Goal: Task Accomplishment & Management: Manage account settings

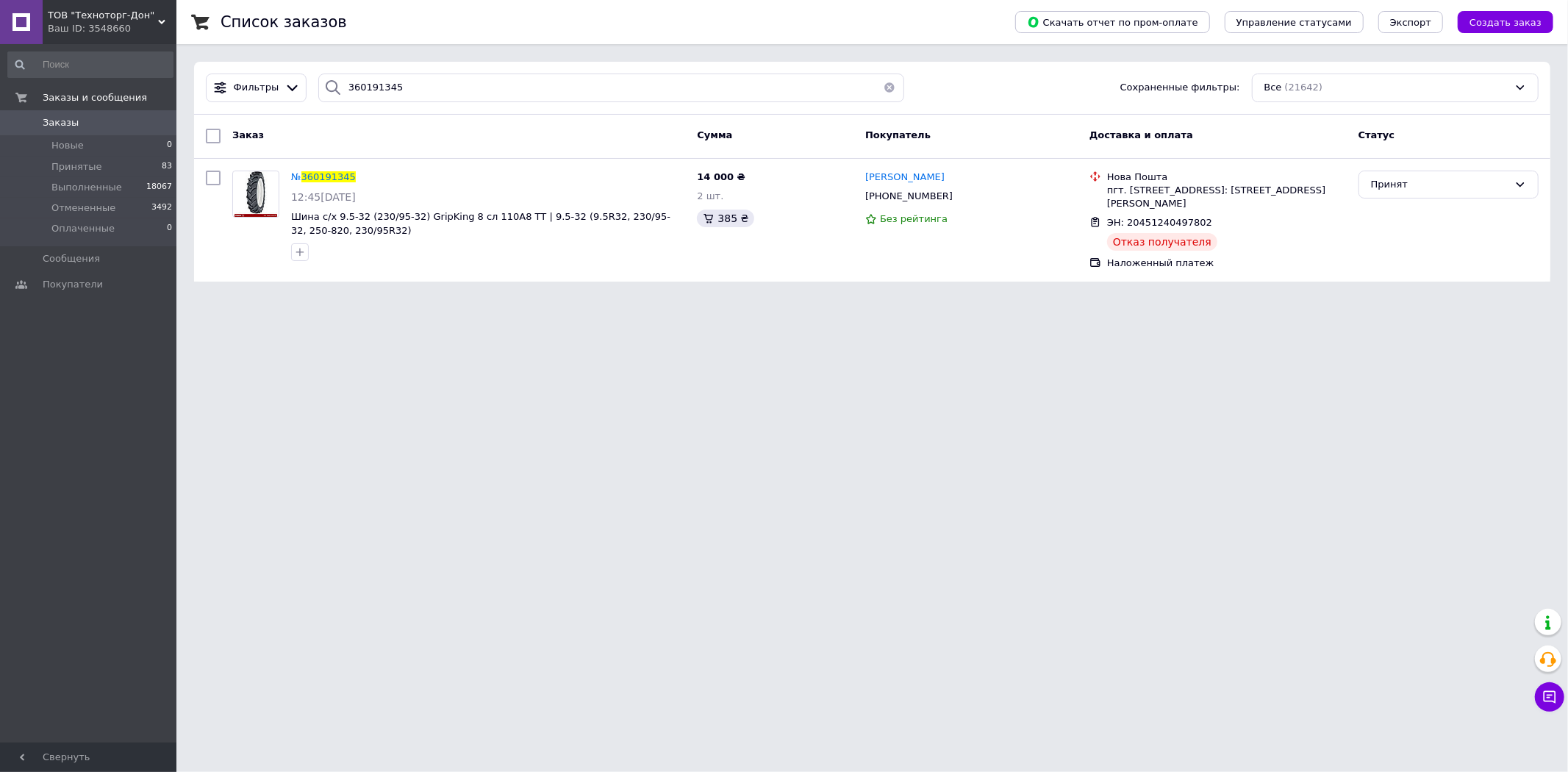
click at [60, 122] on span "Заказы" at bounding box center [61, 122] width 36 height 14
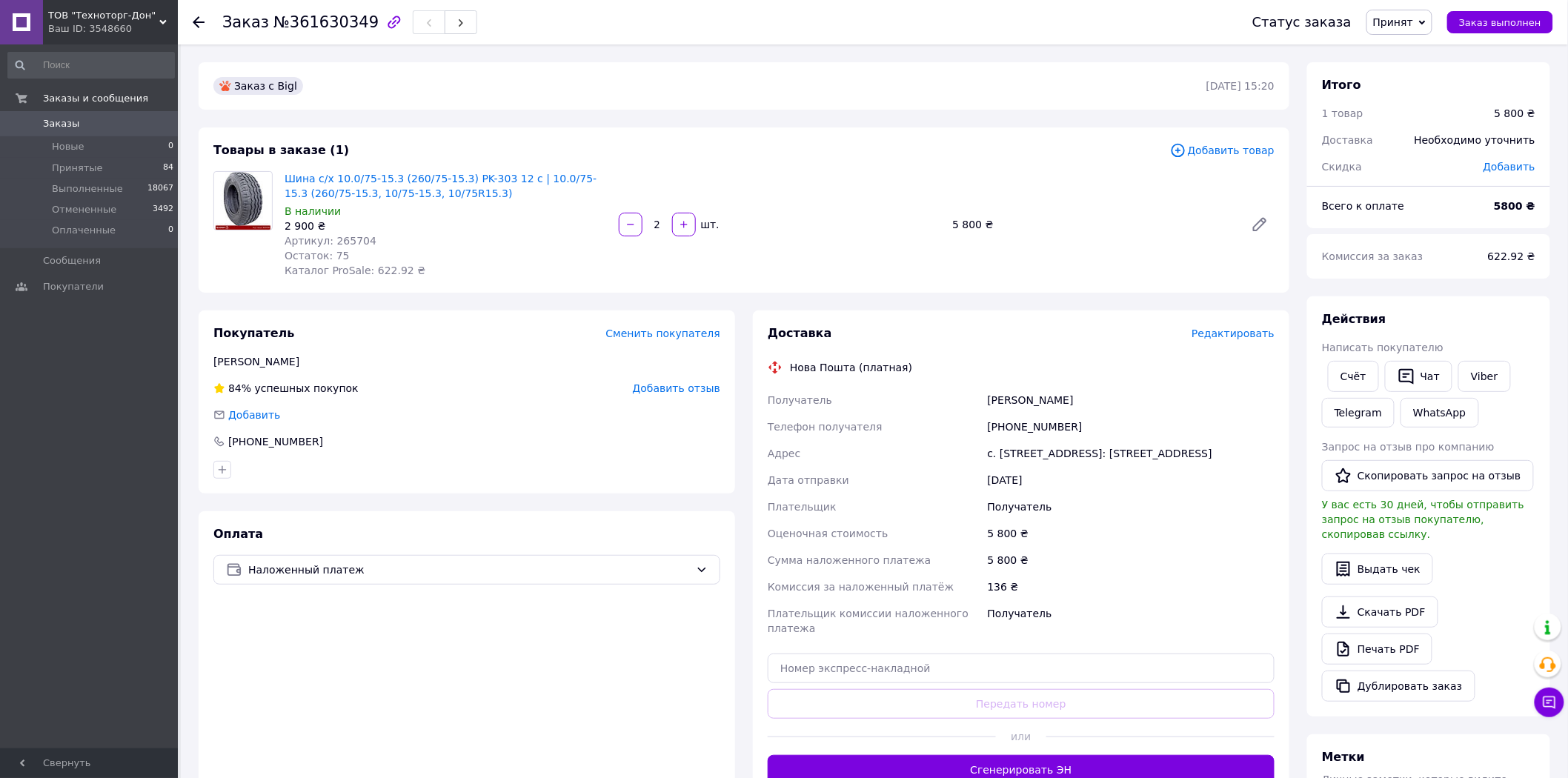
drag, startPoint x: 485, startPoint y: 468, endPoint x: 491, endPoint y: 462, distance: 8.5
click at [485, 468] on div at bounding box center [467, 470] width 513 height 24
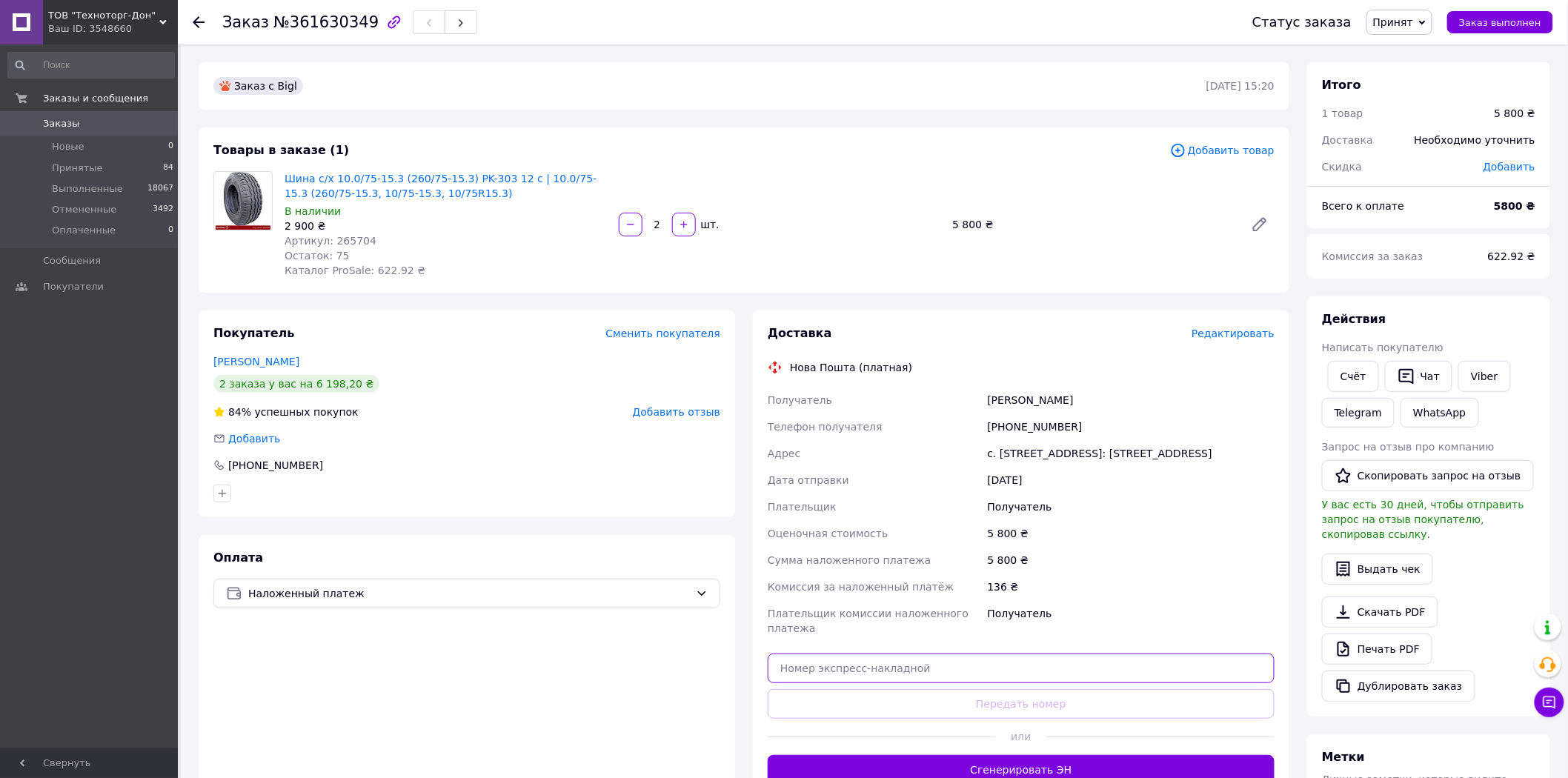
drag, startPoint x: 893, startPoint y: 664, endPoint x: 945, endPoint y: 684, distance: 55.7
click at [895, 664] on input "text" at bounding box center [1021, 669] width 507 height 29
paste input "20451247259254"
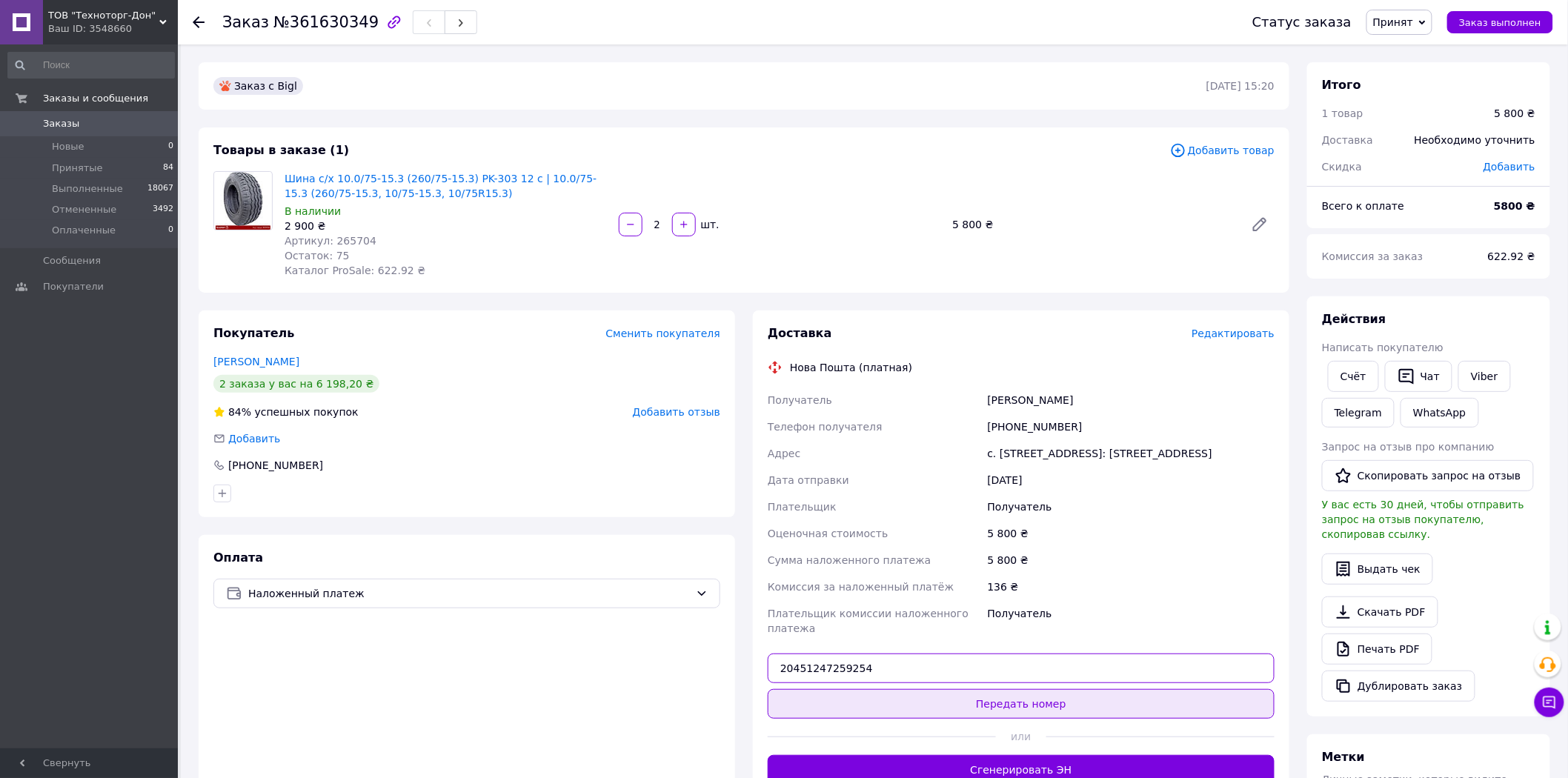
type input "20451247259254"
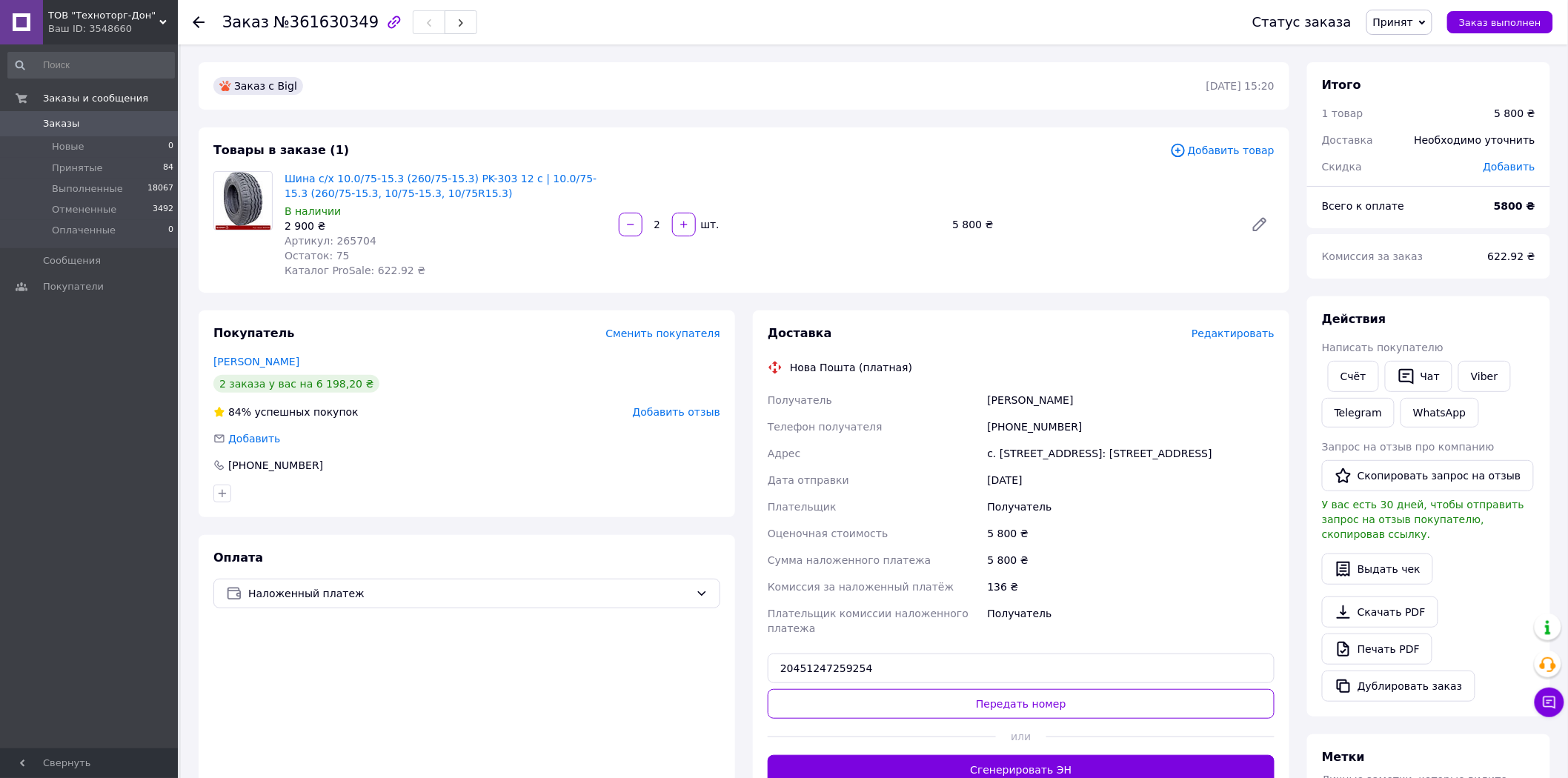
drag, startPoint x: 950, startPoint y: 694, endPoint x: 880, endPoint y: 546, distance: 163.7
click at [952, 694] on button "Передать номер" at bounding box center [1021, 704] width 507 height 29
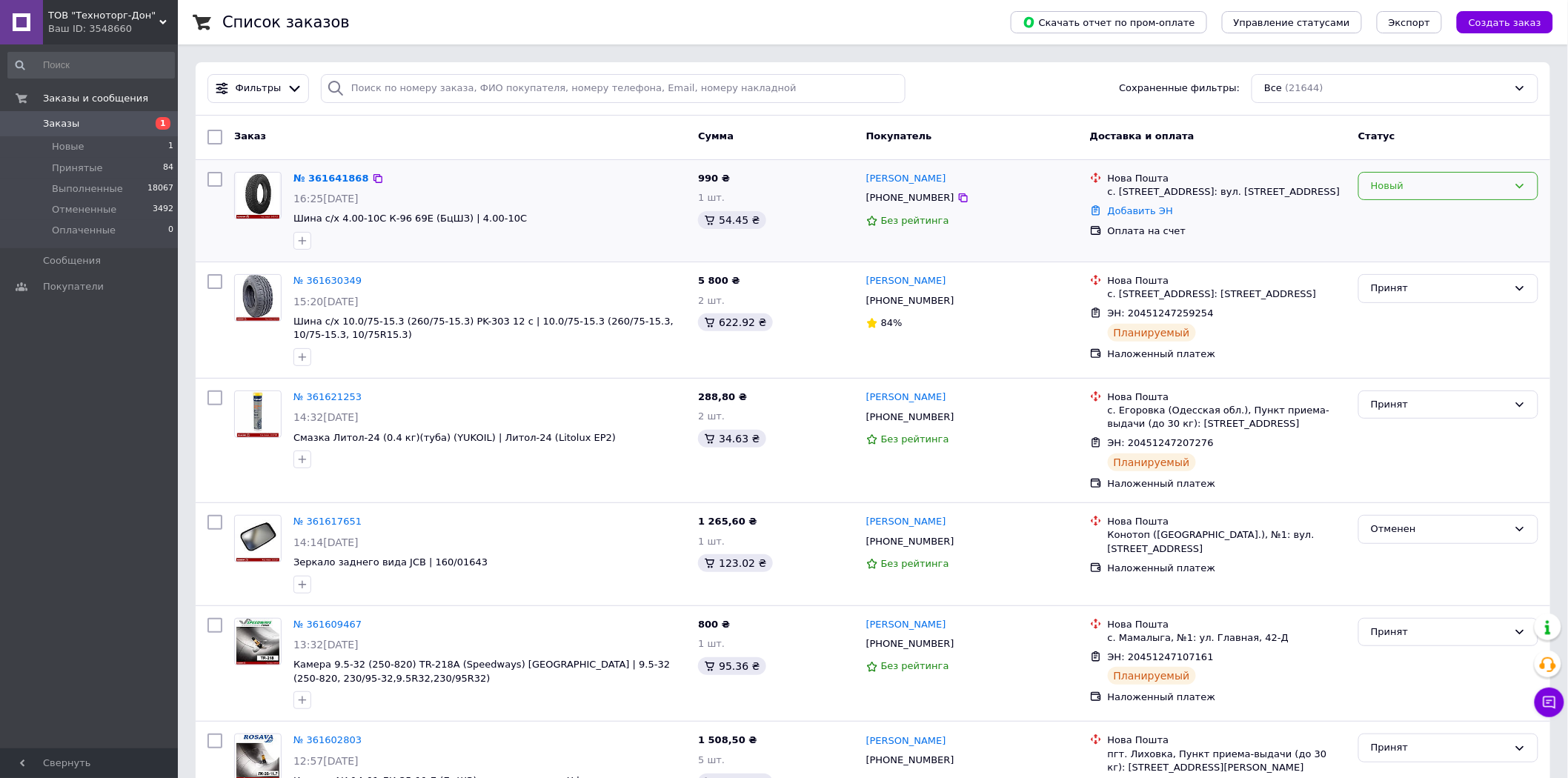
click at [1404, 196] on div "Новый" at bounding box center [1449, 186] width 180 height 28
click at [1382, 212] on li "Принят" at bounding box center [1449, 217] width 178 height 28
click at [328, 175] on link "№ 361641868" at bounding box center [327, 178] width 68 height 11
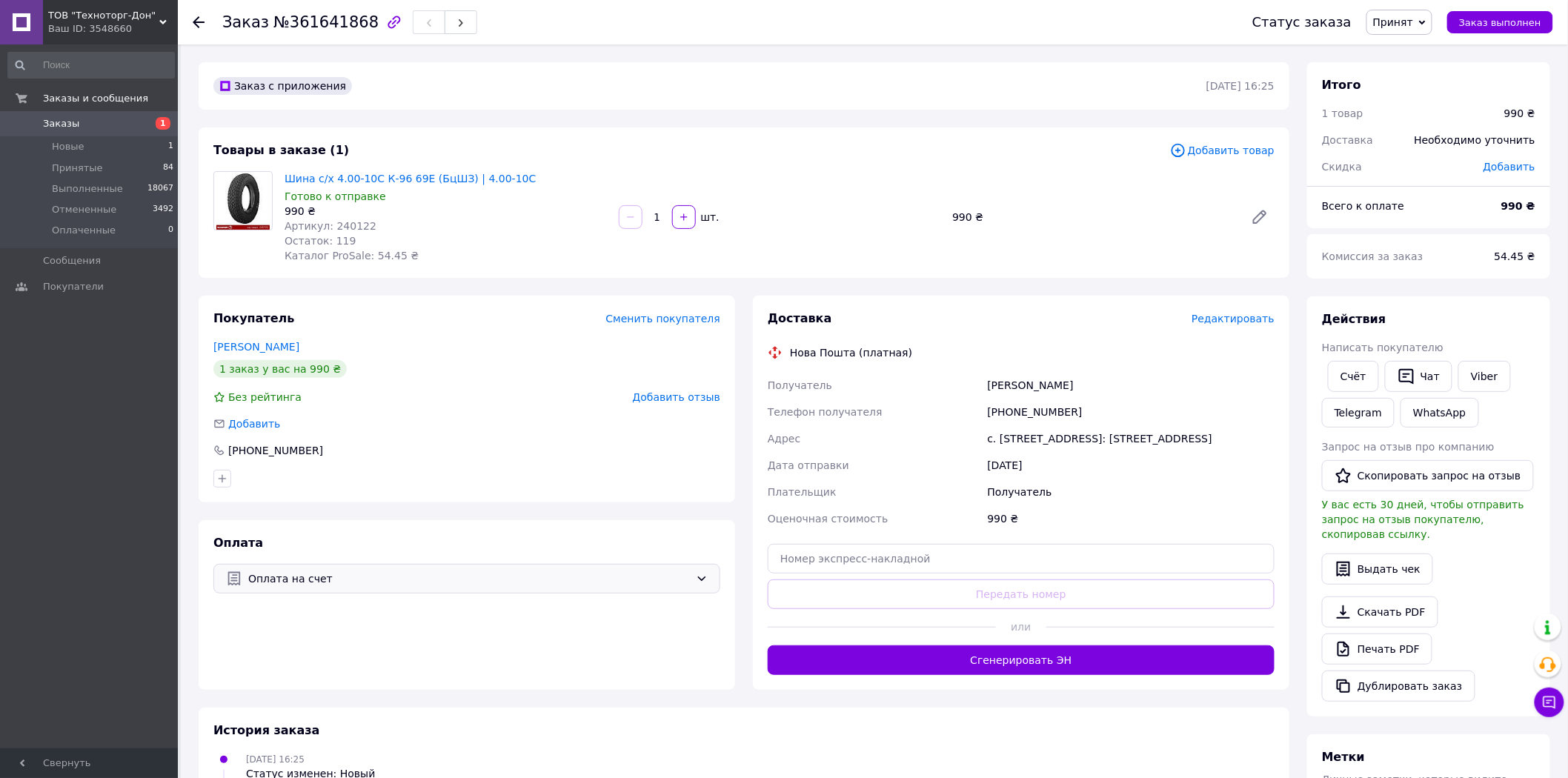
click at [694, 577] on div "Оплата на счет" at bounding box center [467, 579] width 507 height 29
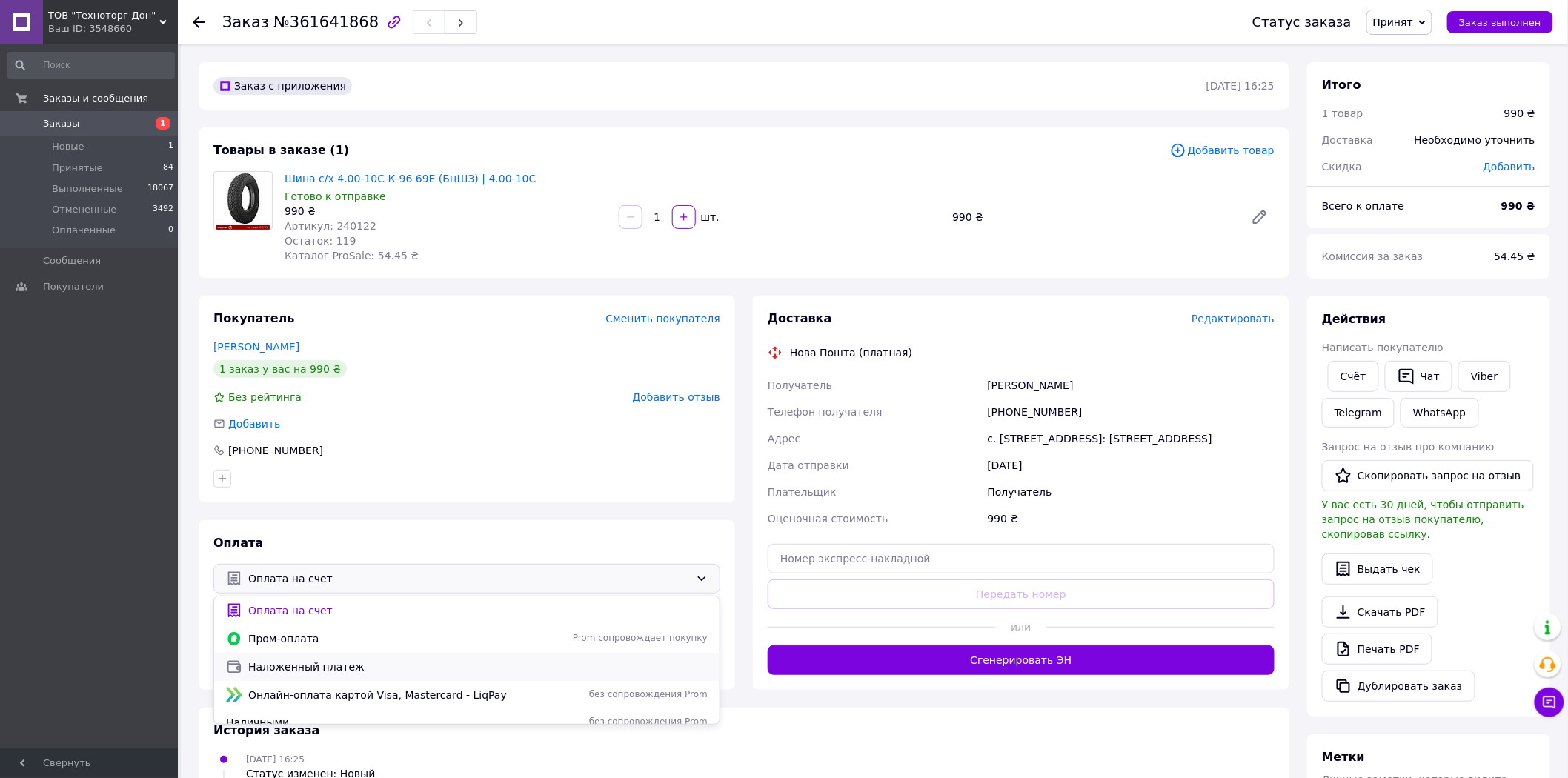
click at [317, 664] on span "Наложенный платеж" at bounding box center [478, 667] width 459 height 15
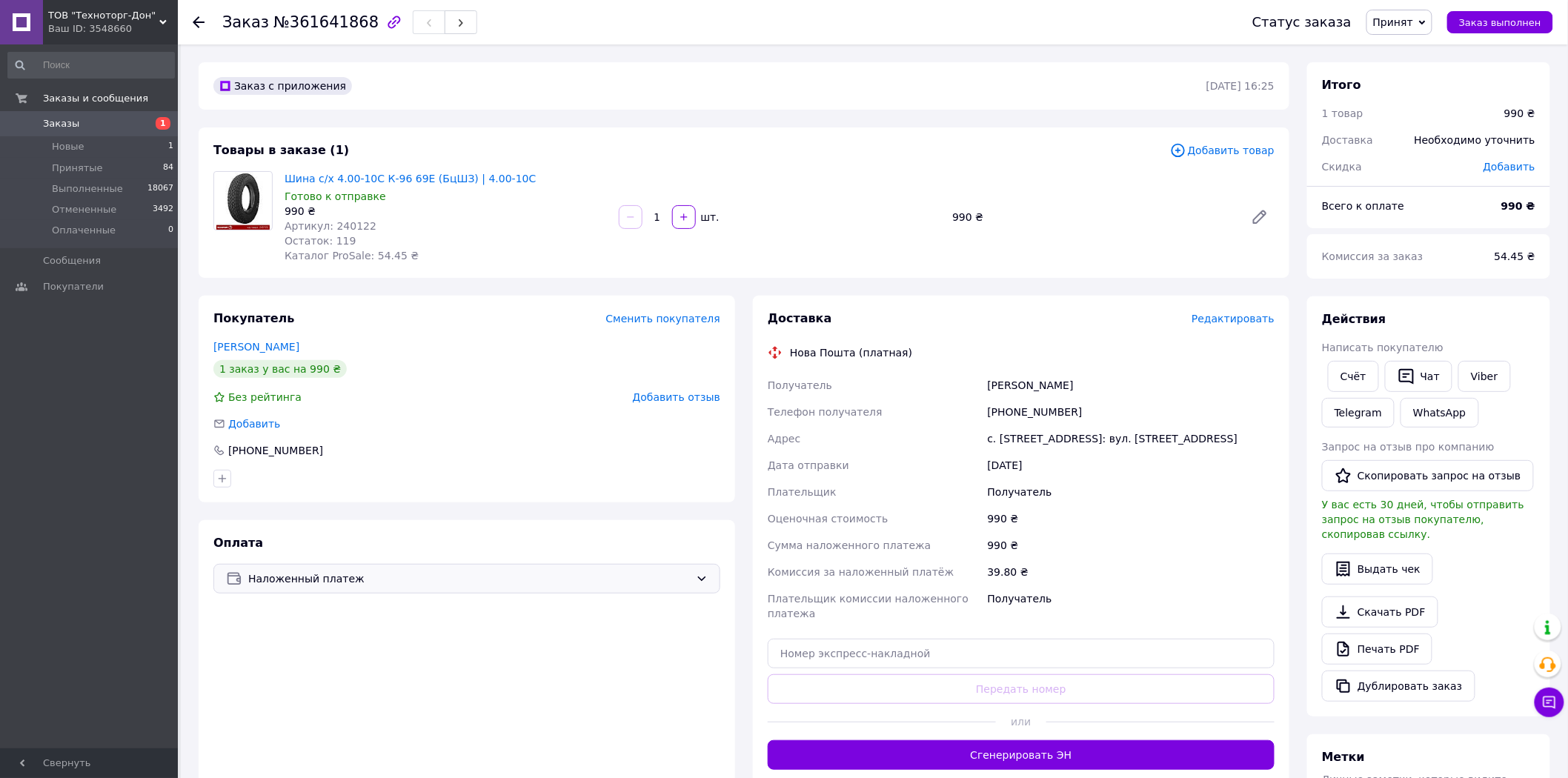
click at [1220, 330] on div "Доставка Редактировать Нова Пошта (платная) Получатель теплюк олександр Телефон…" at bounding box center [1021, 540] width 507 height 459
click at [1220, 313] on span "Редактировать" at bounding box center [1233, 318] width 83 height 12
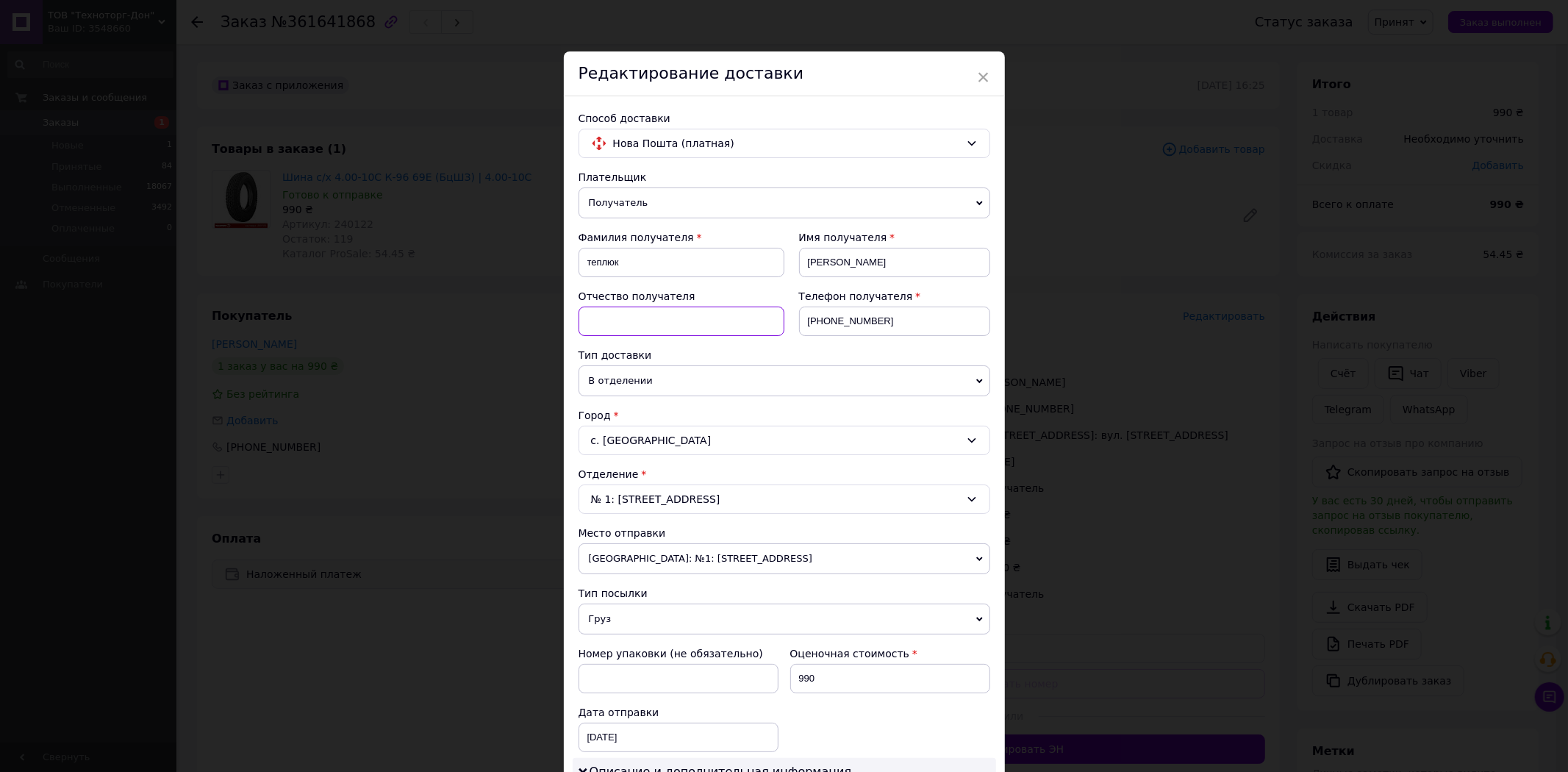
click at [666, 314] on input at bounding box center [682, 321] width 206 height 29
type input "Володимирович"
click at [818, 264] on input "олександр" at bounding box center [895, 262] width 191 height 29
type input "[PERSON_NAME]"
click at [619, 266] on input "теплюк" at bounding box center [682, 262] width 206 height 29
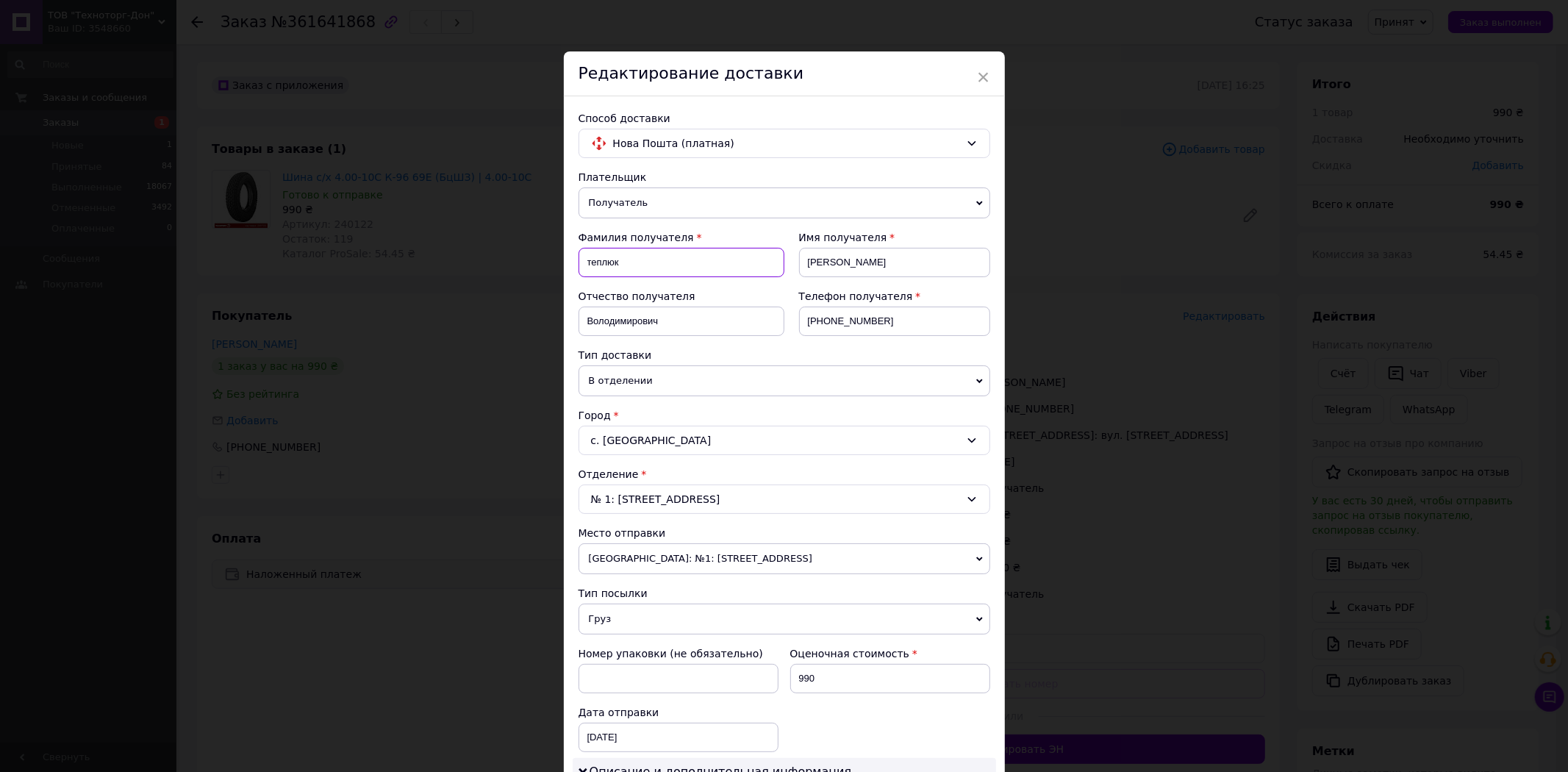
click at [590, 259] on input "теплюк" at bounding box center [682, 262] width 206 height 29
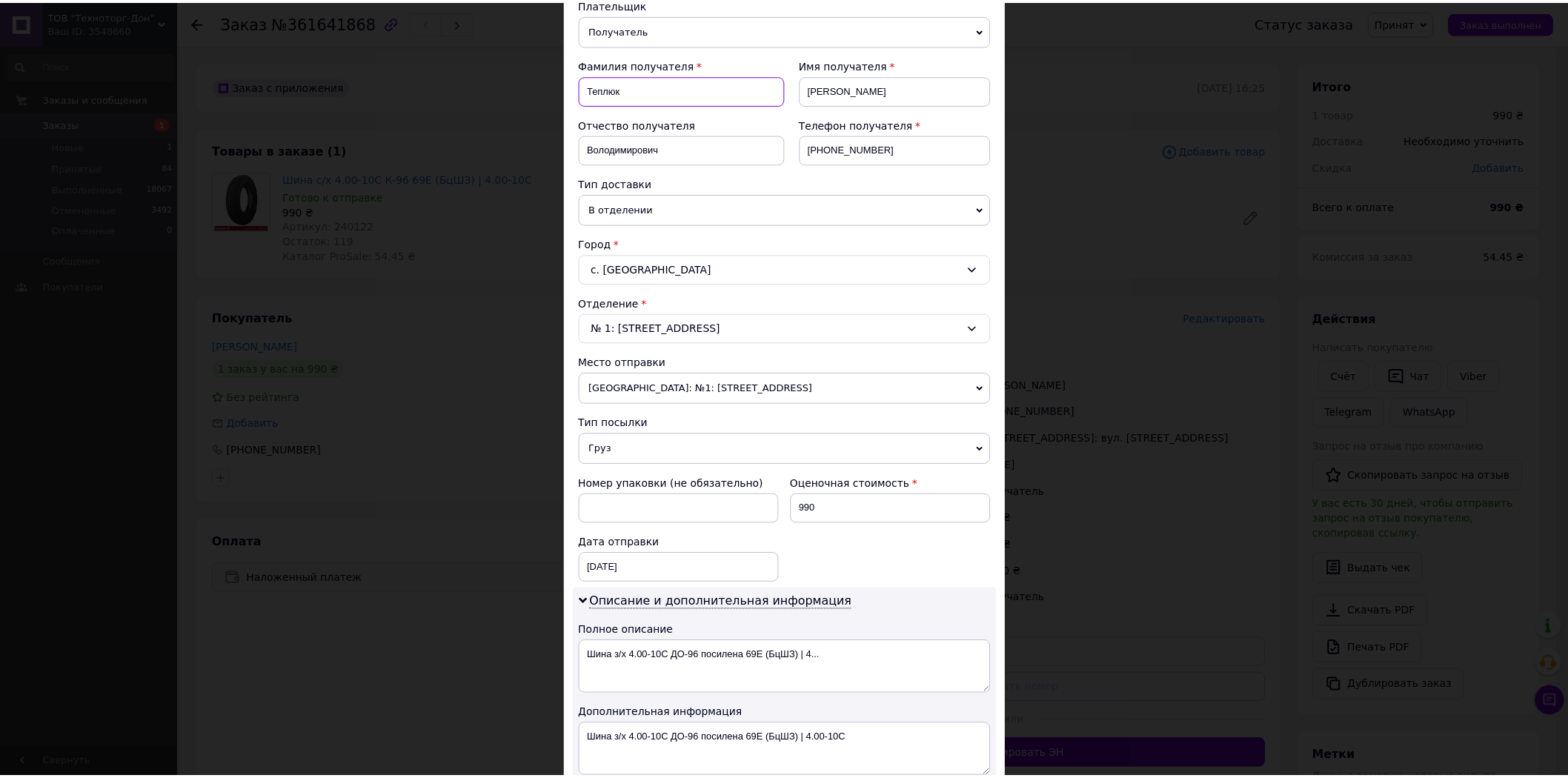
scroll to position [521, 0]
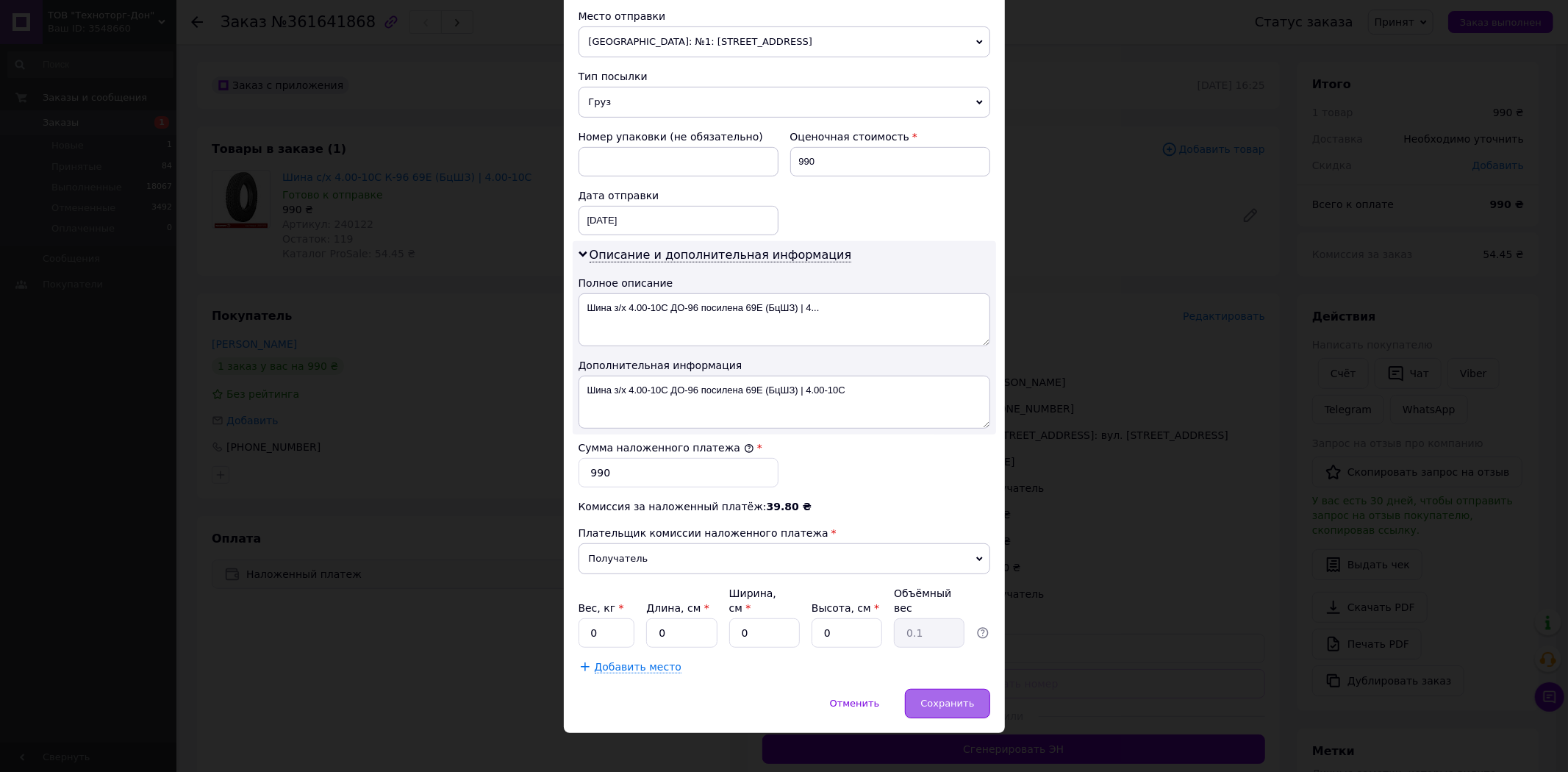
type input "Теплюк"
click at [960, 698] on span "Сохранить" at bounding box center [947, 704] width 54 height 11
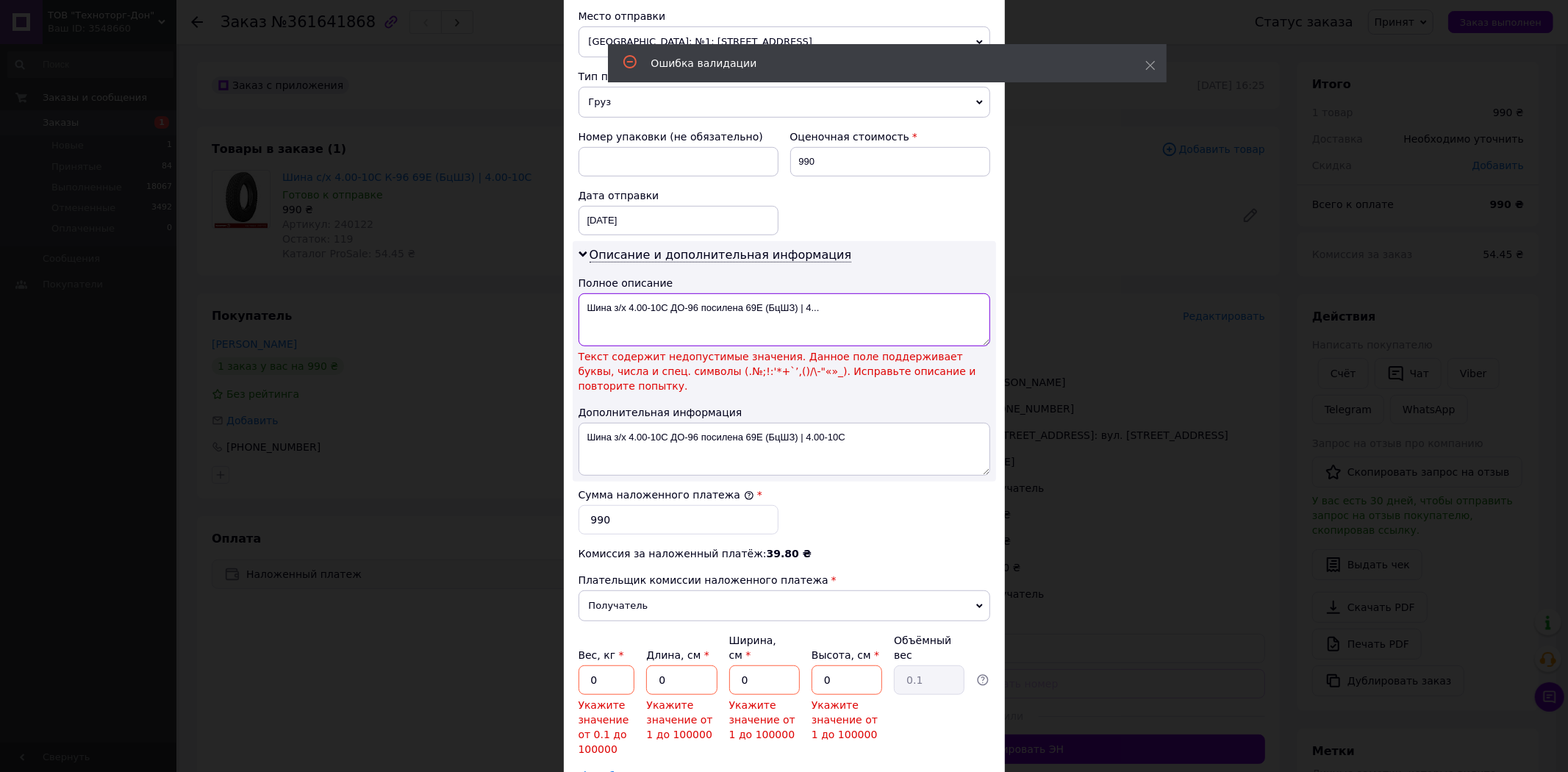
click at [802, 305] on textarea "Шина з/х 4.00-10C ДО-96 посилена 69E (БцШЗ) | 4..." at bounding box center [784, 320] width 412 height 53
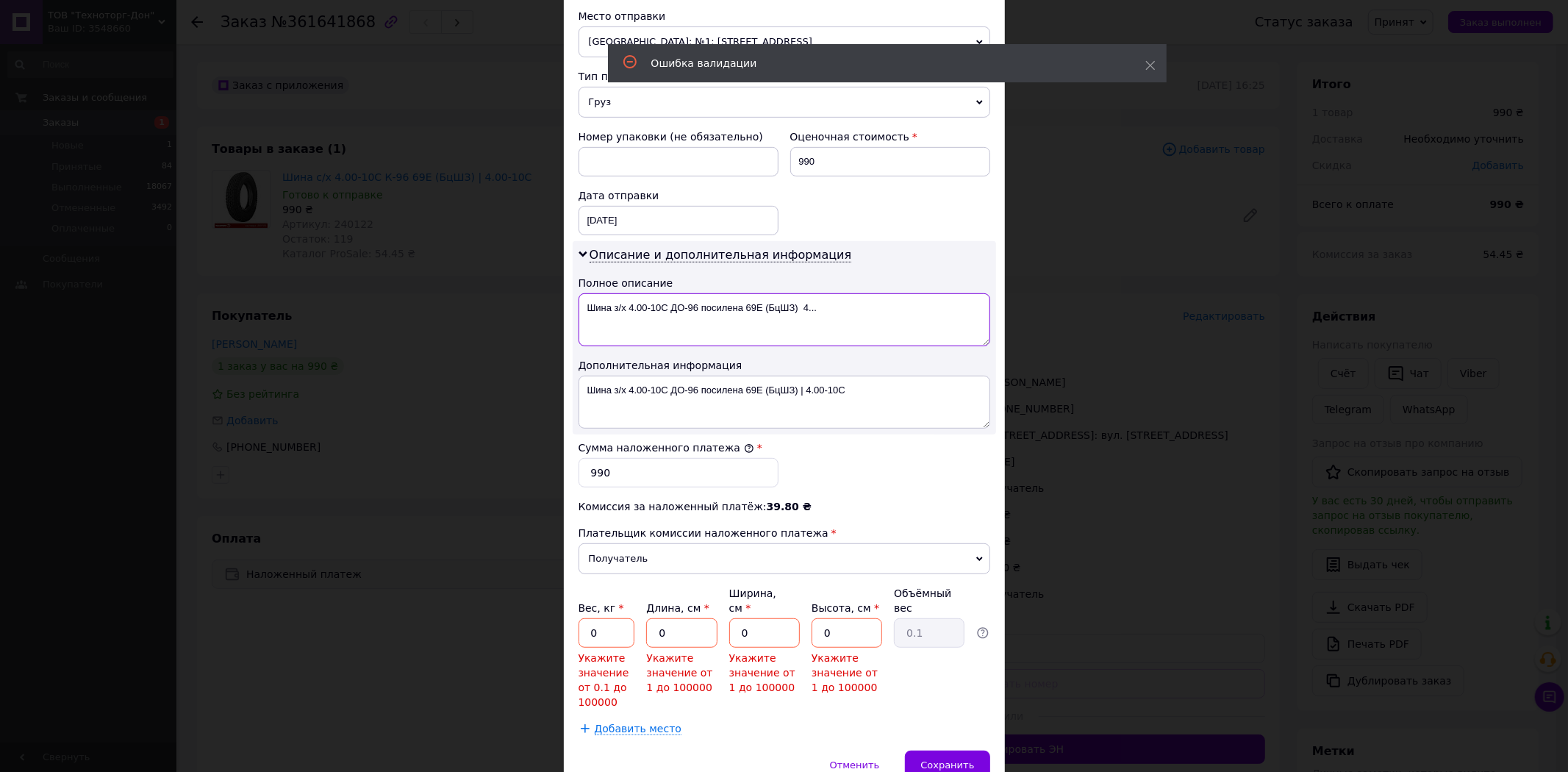
type textarea "Шина з/х 4.00-10C ДО-96 посилена 69E (БцШЗ) 4..."
click at [803, 387] on textarea "Шина з/х 4.00-10C ДО-96 посилена 69E (БцШЗ) | 4.00-10C" at bounding box center [784, 402] width 412 height 53
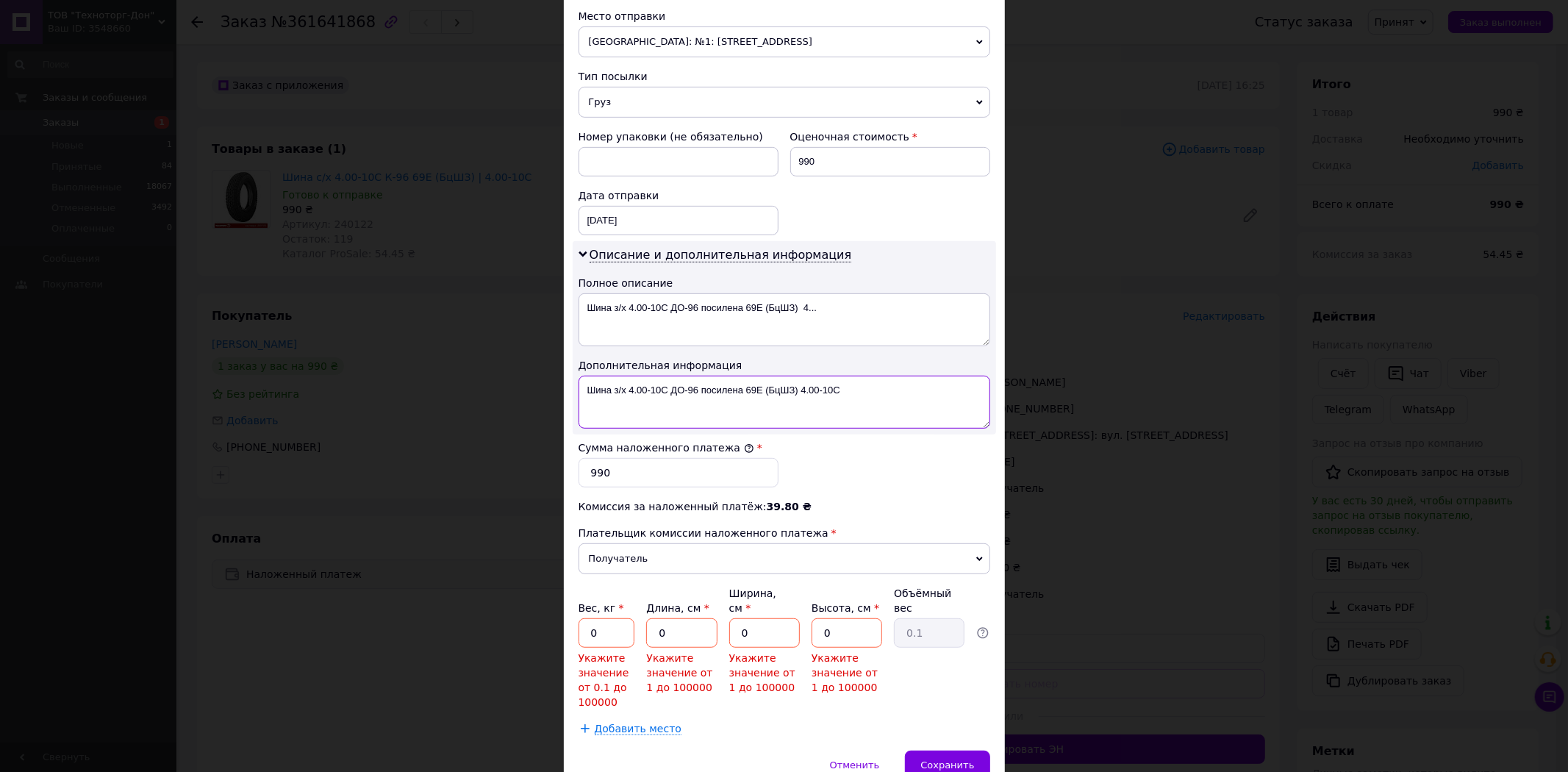
type textarea "Шина з/х 4.00-10C ДО-96 посилена 69E (БцШЗ) 4.00-10C"
click at [594, 621] on input "0" at bounding box center [607, 633] width 56 height 29
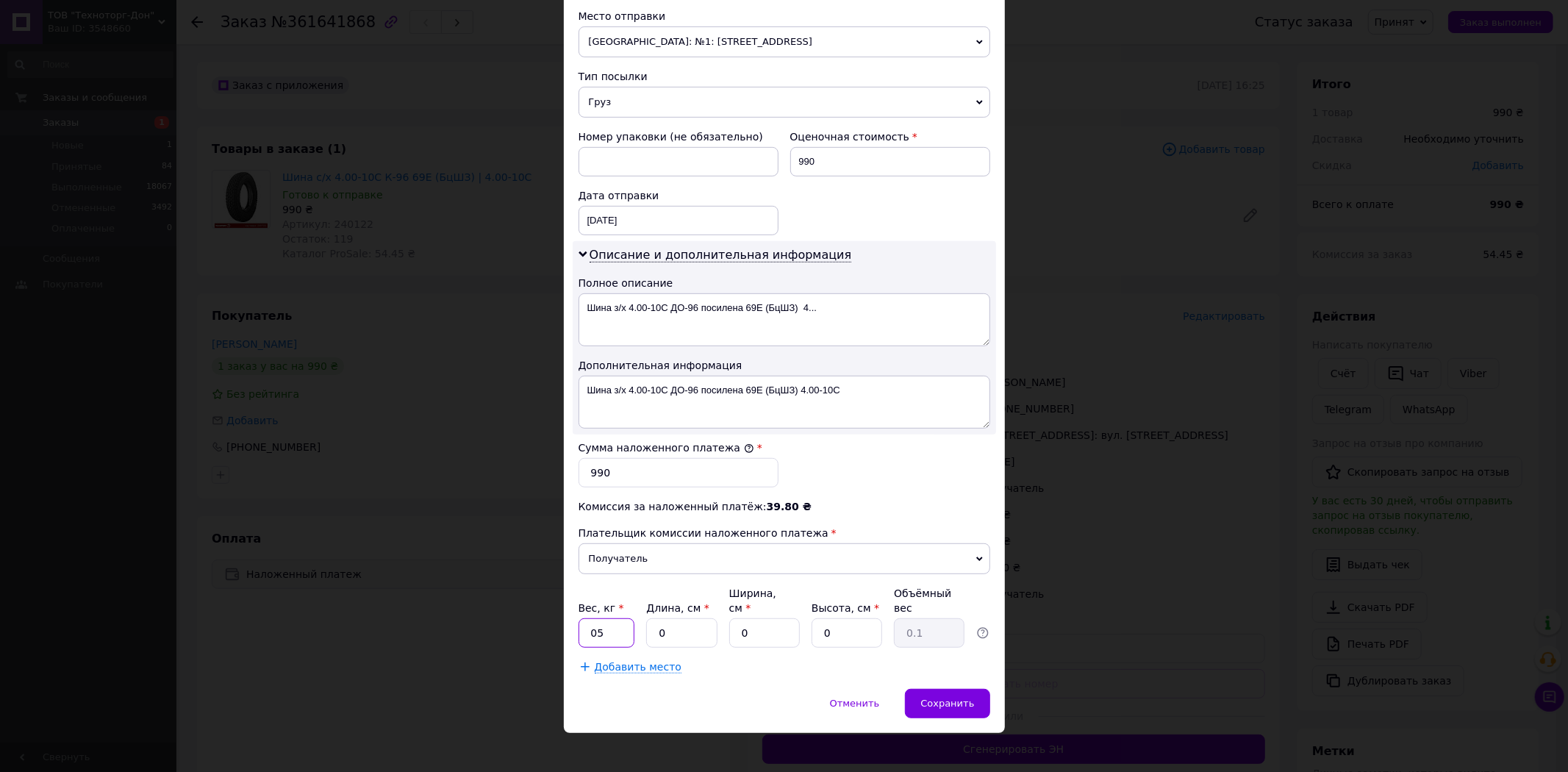
type input "0"
type input "5"
type input "42"
type input "12"
type input "4"
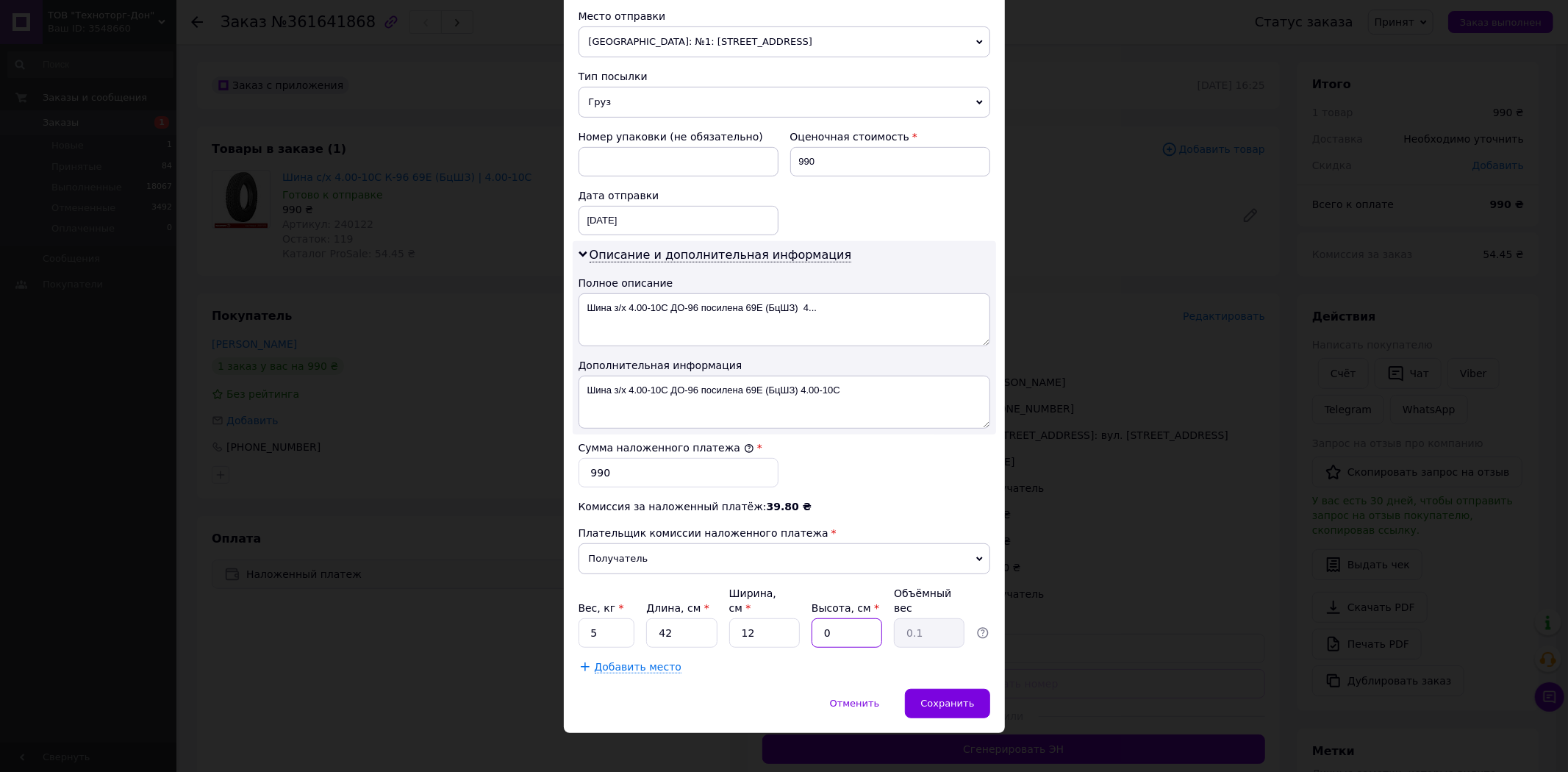
type input "0.5"
type input "42"
type input "5.29"
type input "42"
click at [968, 698] on span "Сохранить" at bounding box center [947, 704] width 54 height 11
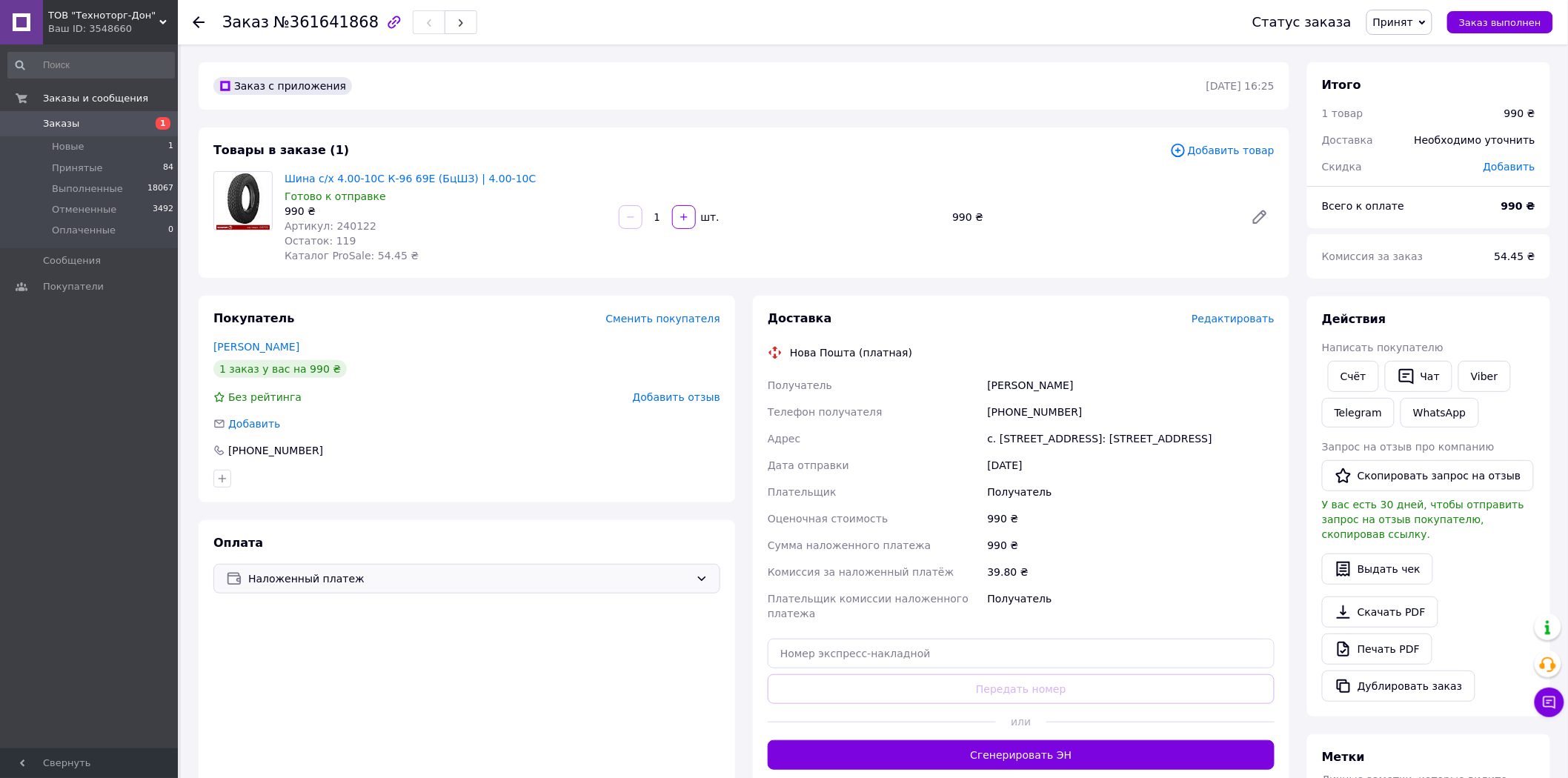
drag, startPoint x: 987, startPoint y: 379, endPoint x: 1166, endPoint y: 373, distance: 179.1
click at [1166, 373] on div "Теплюк Олександр Володимирович" at bounding box center [1131, 385] width 293 height 27
copy div "Теплюк Олександр Володимирович"
click at [1020, 420] on div "+380671036536" at bounding box center [1131, 412] width 293 height 27
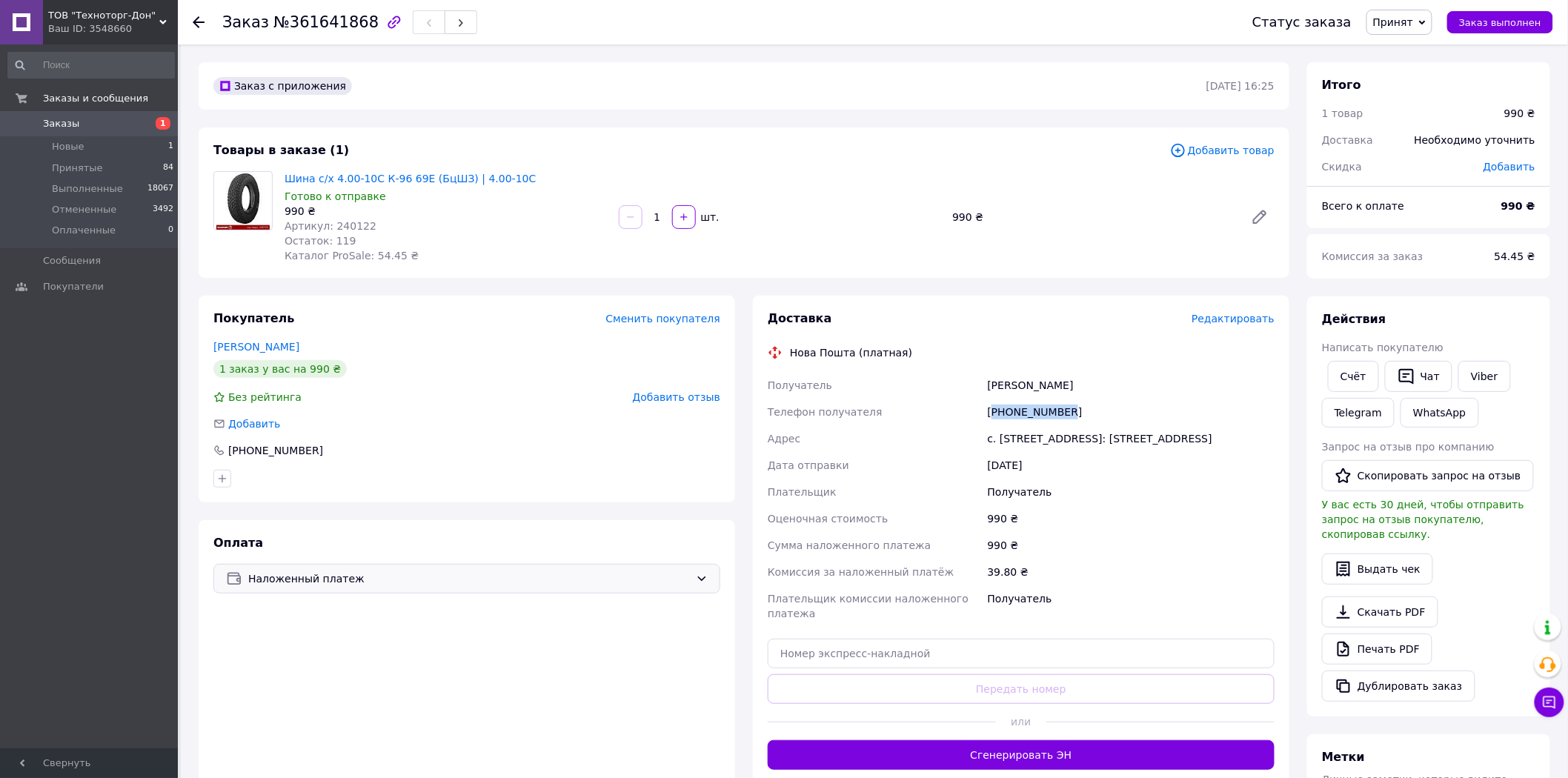
copy div "380671036536"
click at [1025, 648] on input "text" at bounding box center [1021, 653] width 507 height 29
paste input "20451247349650"
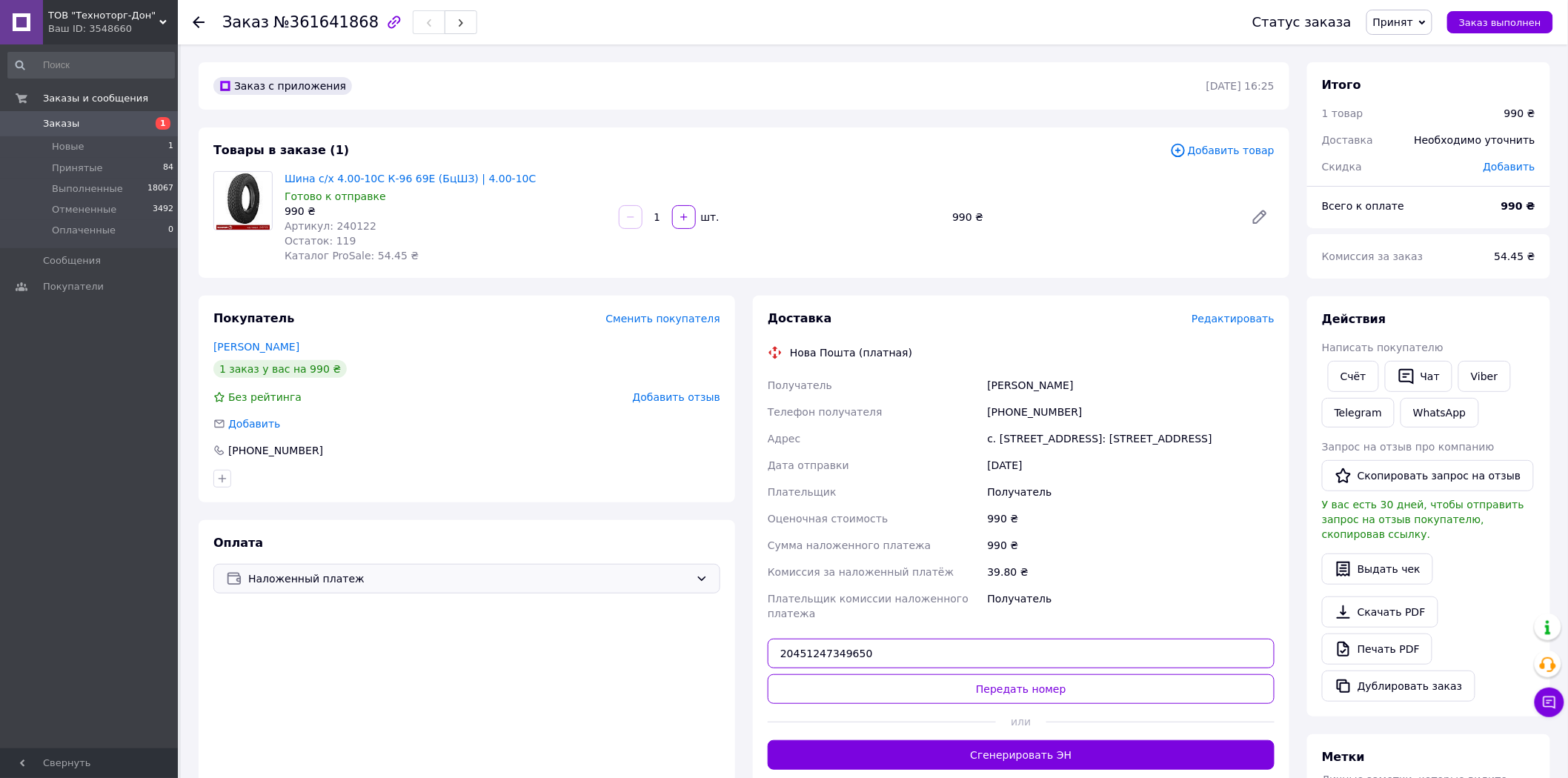
type input "20451247349650"
click at [1018, 689] on button "Передать номер" at bounding box center [1021, 689] width 507 height 29
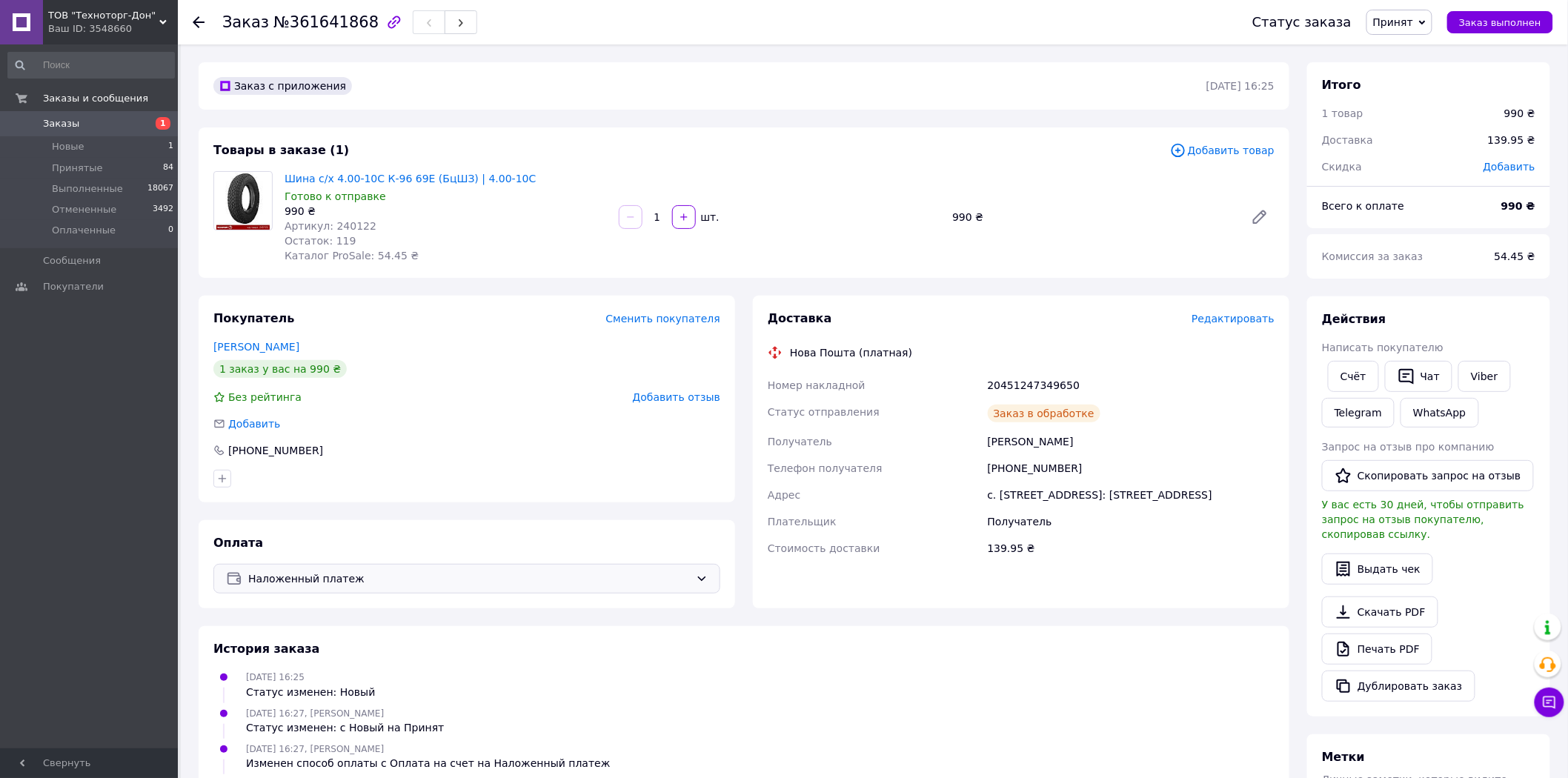
click at [57, 120] on span "Заказы" at bounding box center [62, 123] width 37 height 14
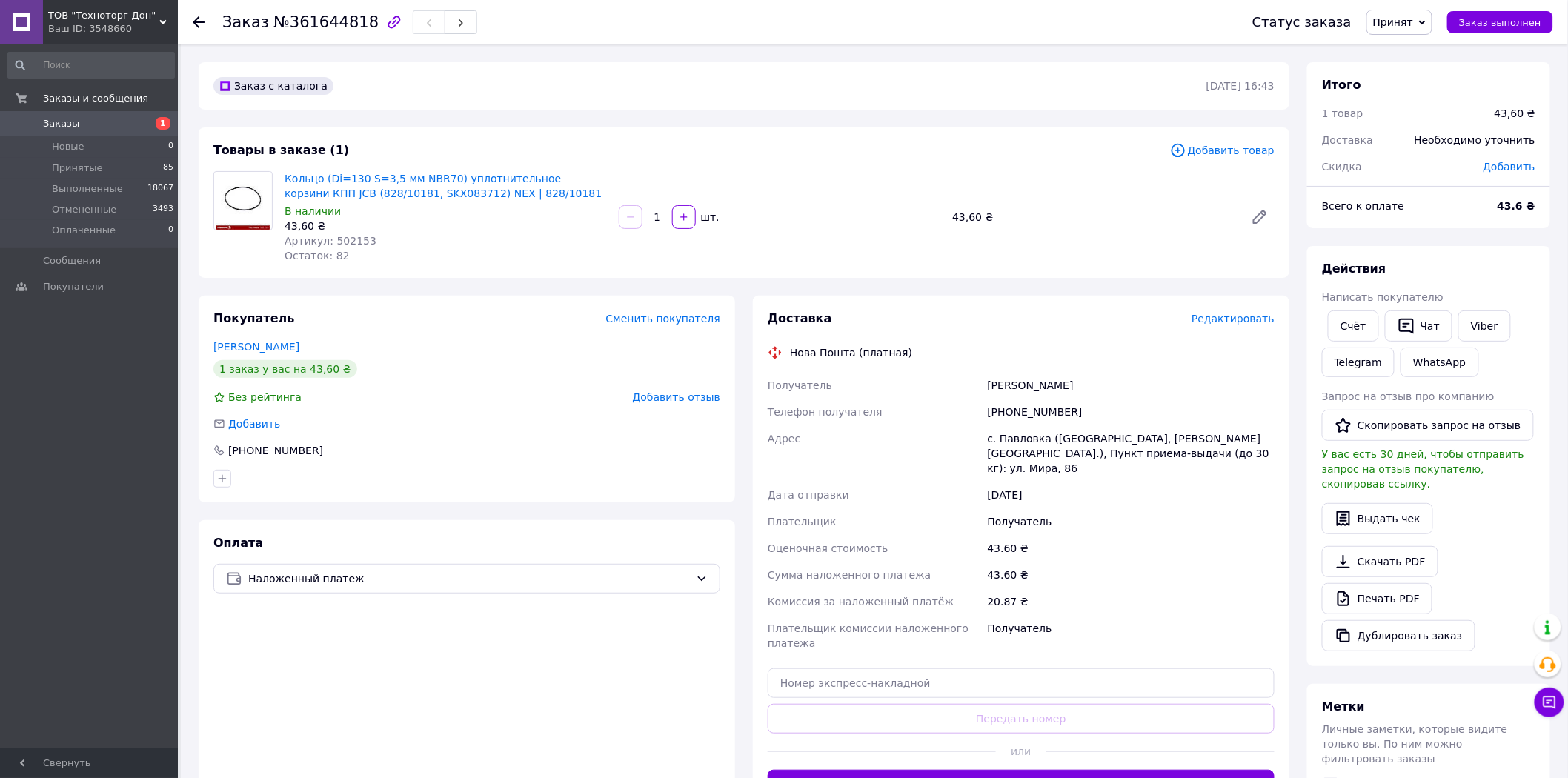
click at [348, 238] on span "Артикул: 502153" at bounding box center [331, 241] width 92 height 12
copy span "502153"
click at [1427, 26] on span "Принят" at bounding box center [1400, 21] width 66 height 25
click at [1409, 72] on li "Отменен" at bounding box center [1406, 74] width 79 height 22
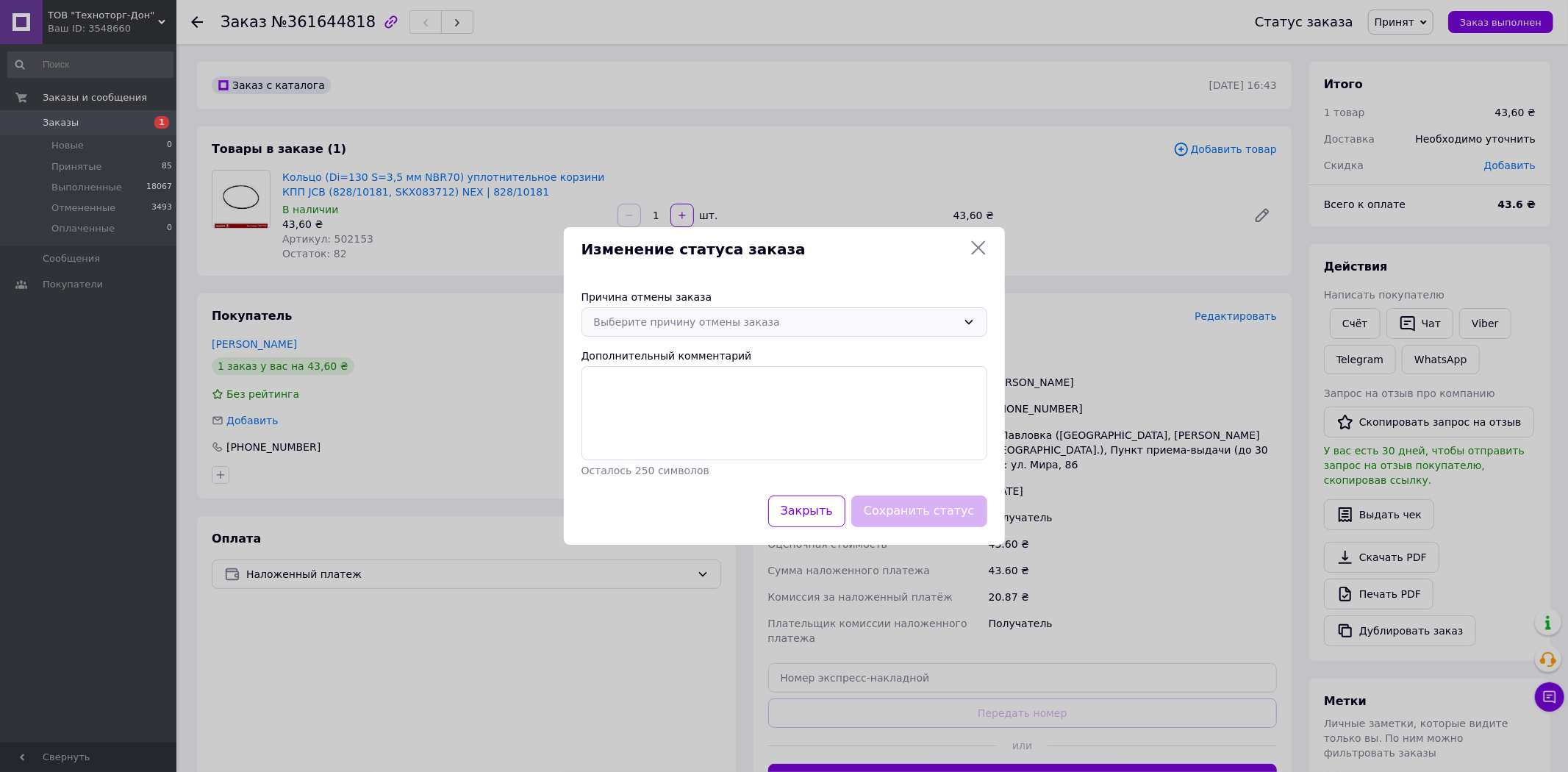
click at [869, 324] on div "Выберите причину отмены заказа" at bounding box center [775, 322] width 364 height 16
click at [719, 439] on li "По просьбе покупателя" at bounding box center [784, 437] width 405 height 28
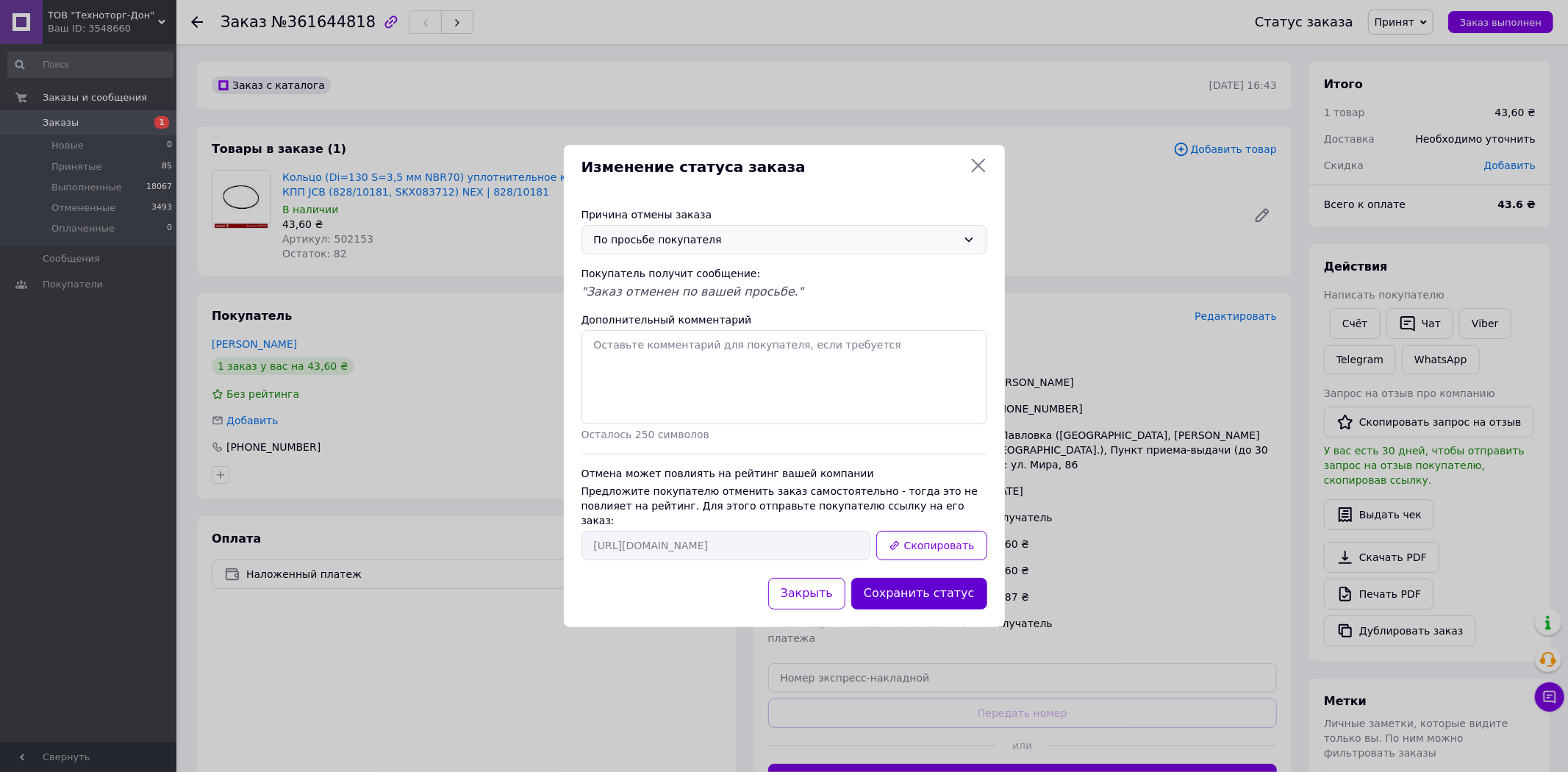
click at [915, 578] on button "Сохранить статус" at bounding box center [918, 593] width 136 height 32
